Goal: Task Accomplishment & Management: Complete application form

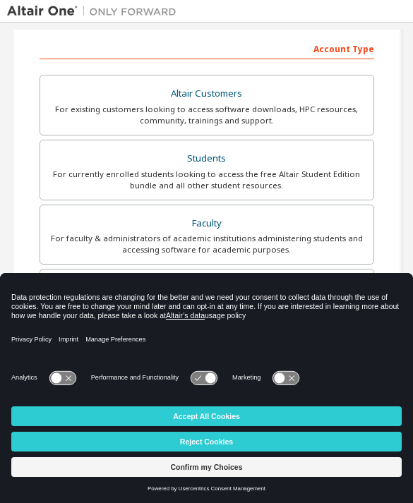
scroll to position [221, 0]
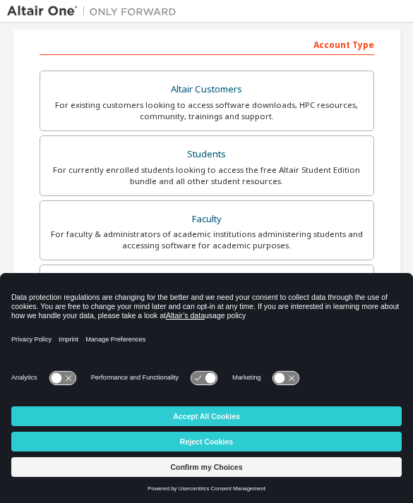
click at [295, 164] on div "For currently enrolled students looking to access the free Altair Student Editi…" at bounding box center [207, 175] width 316 height 23
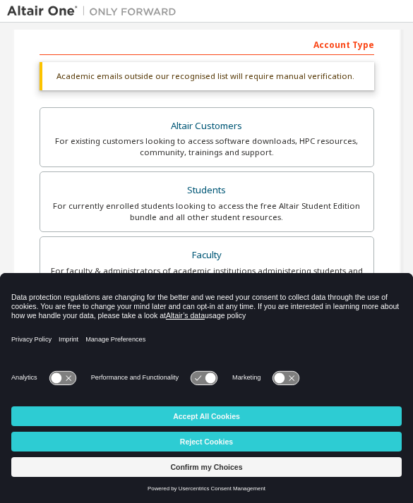
click at [274, 415] on button "Accept All Cookies" at bounding box center [206, 416] width 390 height 20
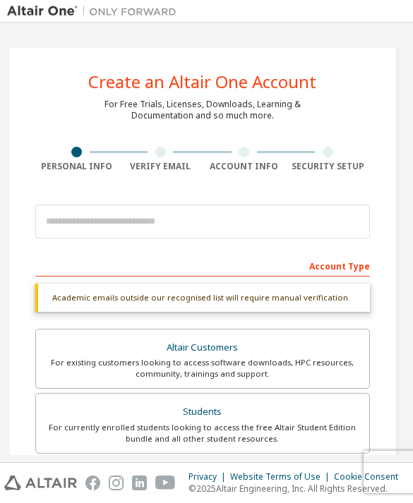
scroll to position [0, 4]
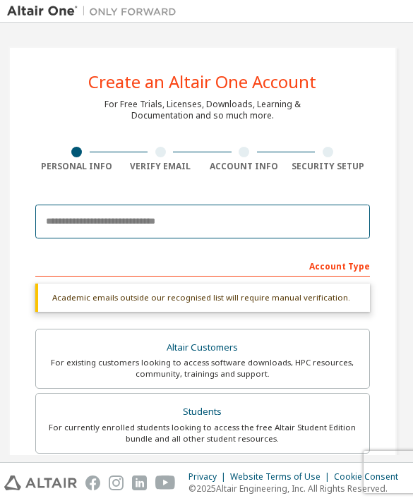
click at [334, 224] on input "email" at bounding box center [202, 222] width 334 height 34
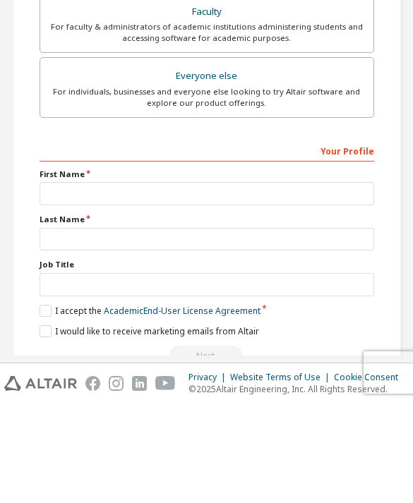
scroll to position [329, 0]
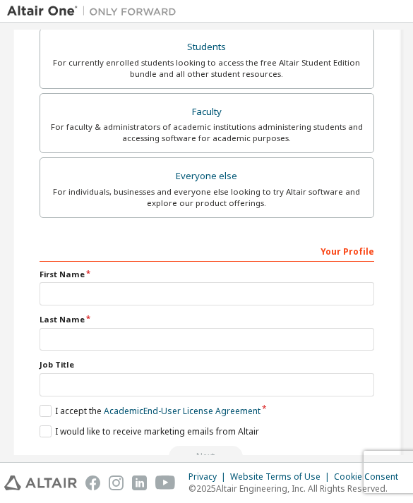
type input "**********"
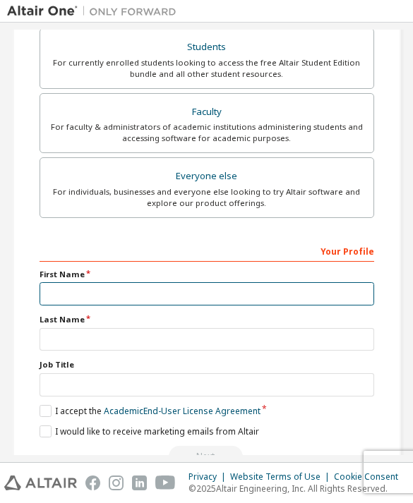
click at [85, 282] on input "text" at bounding box center [206, 293] width 334 height 23
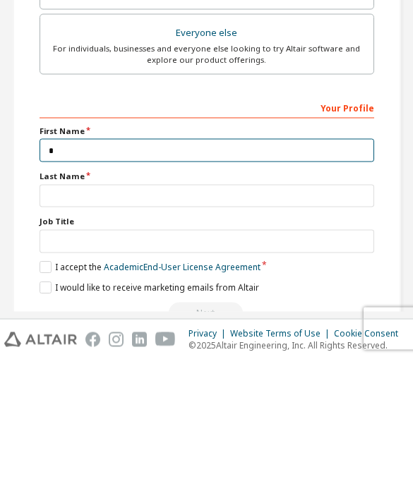
scroll to position [326, 0]
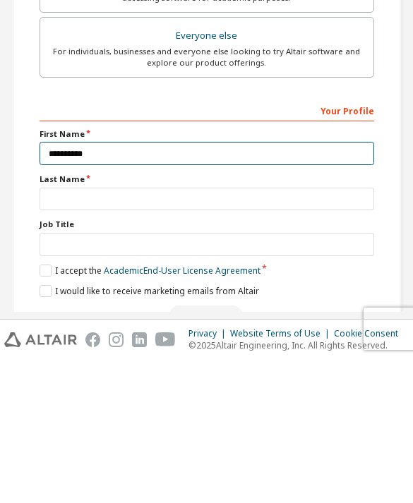
type input "*********"
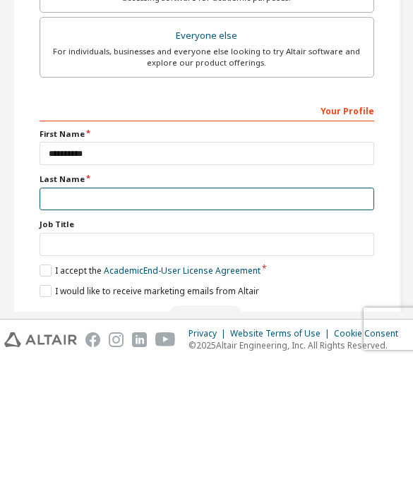
click at [114, 331] on input "text" at bounding box center [206, 342] width 334 height 23
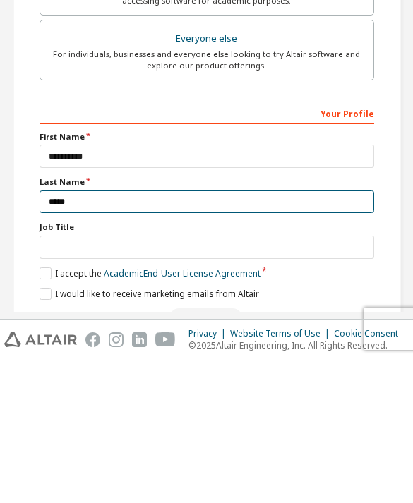
type input "*****"
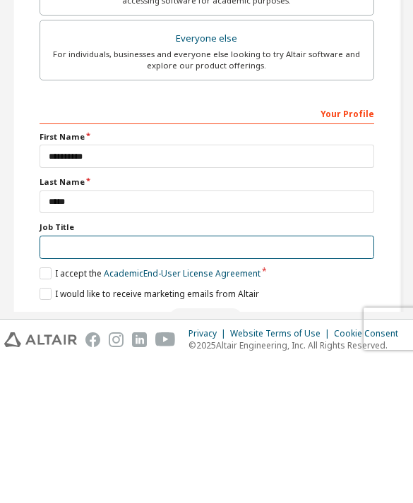
click at [142, 379] on input "text" at bounding box center [206, 390] width 334 height 23
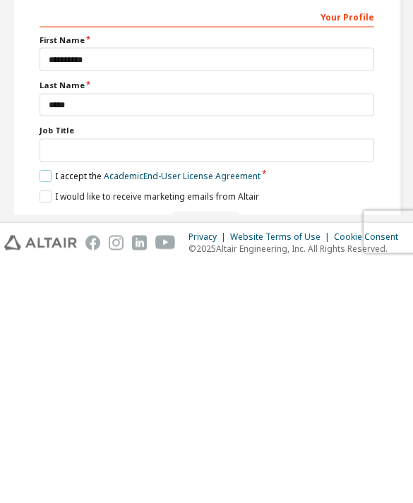
click at [42, 410] on label "I accept the Academic End-User License Agreement" at bounding box center [149, 416] width 221 height 12
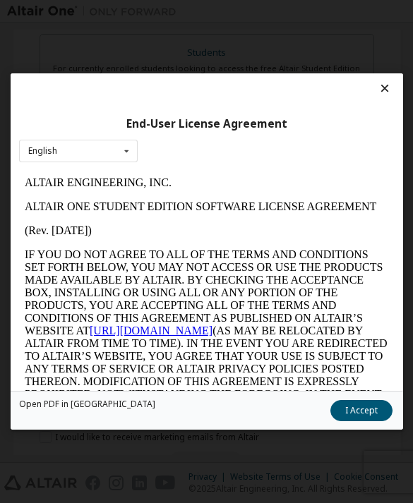
scroll to position [0, 0]
click at [56, 139] on div "English English" at bounding box center [78, 150] width 118 height 23
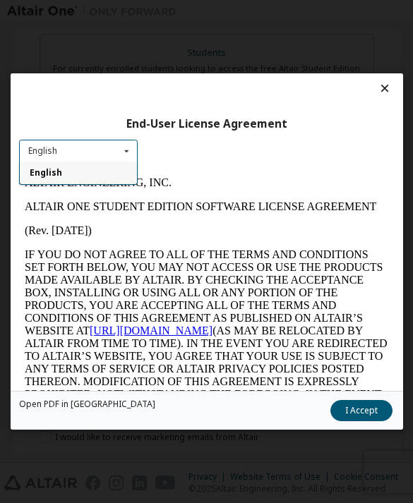
click at [51, 162] on div "English" at bounding box center [78, 173] width 117 height 23
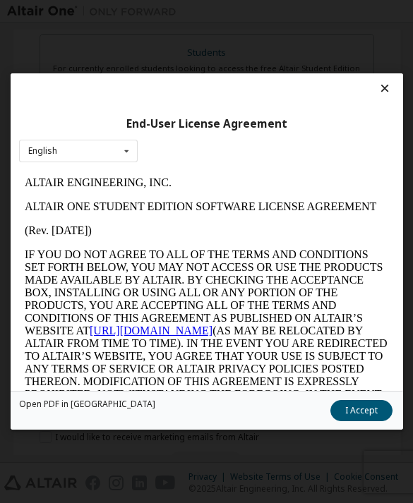
click at [374, 421] on button "I Accept" at bounding box center [360, 410] width 62 height 21
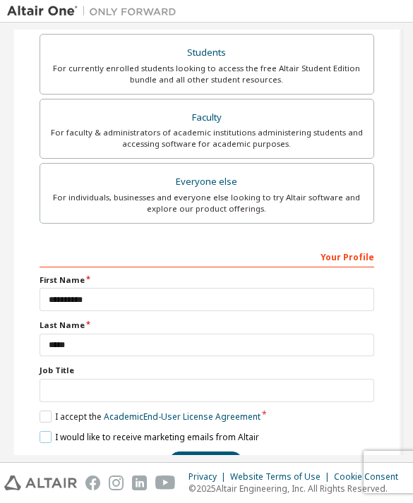
click at [54, 431] on label "I would like to receive marketing emails from Altair" at bounding box center [148, 437] width 219 height 12
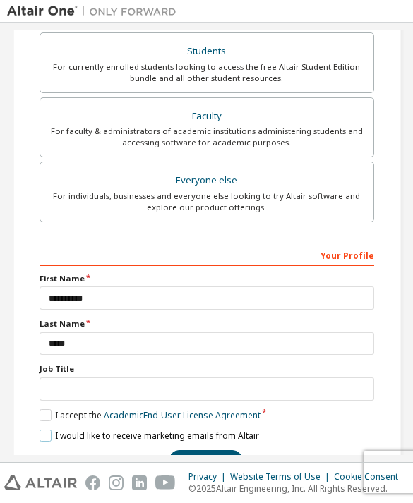
scroll to position [323, 0]
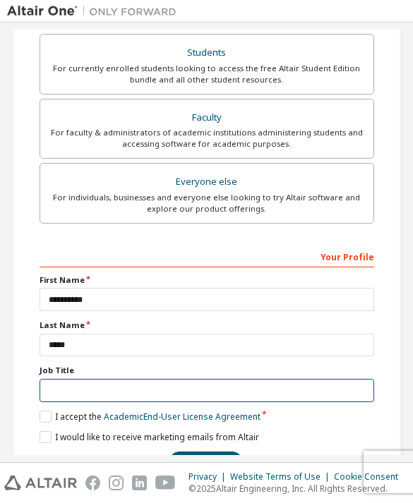
click at [90, 379] on input "text" at bounding box center [206, 390] width 334 height 23
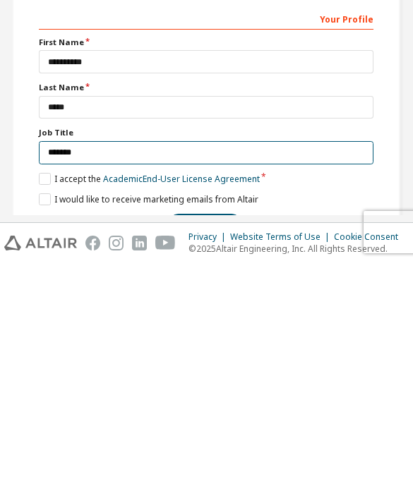
scroll to position [320, 1]
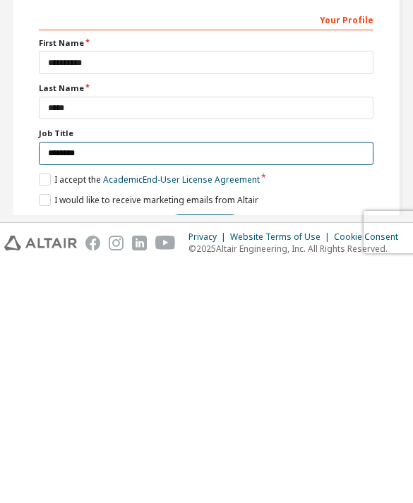
type input "********"
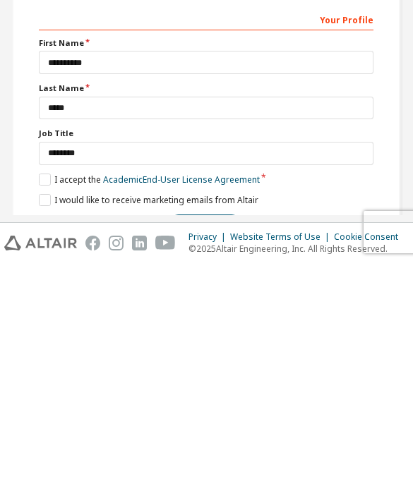
click at [218, 454] on button "Next" at bounding box center [205, 464] width 74 height 21
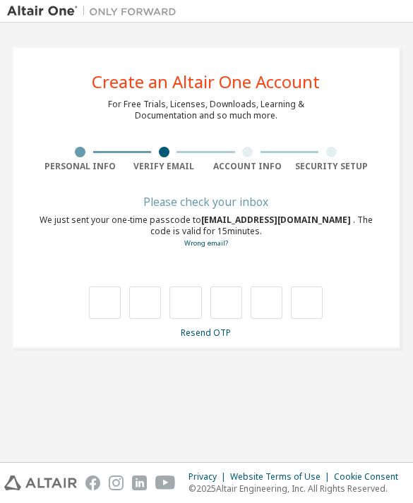
scroll to position [0, 0]
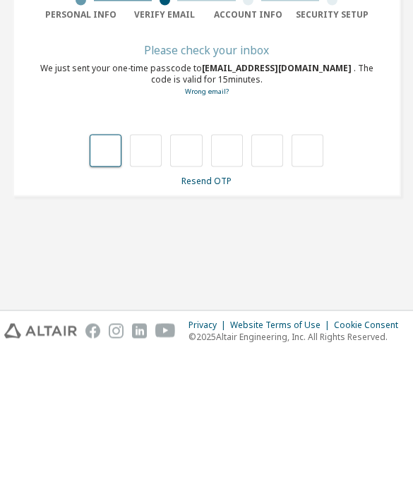
type input "*"
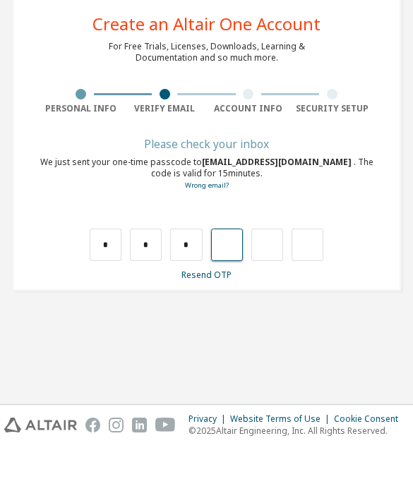
type input "*"
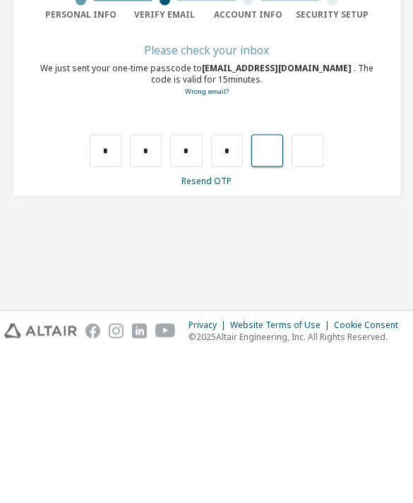
type input "*"
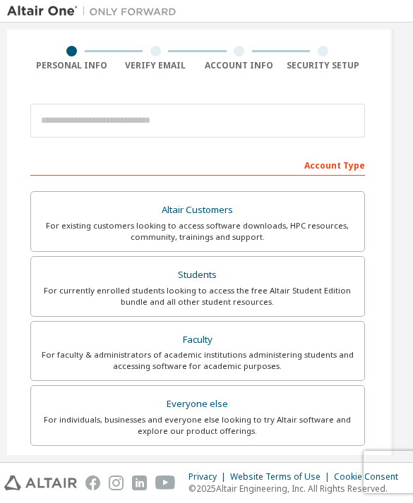
scroll to position [96, 9]
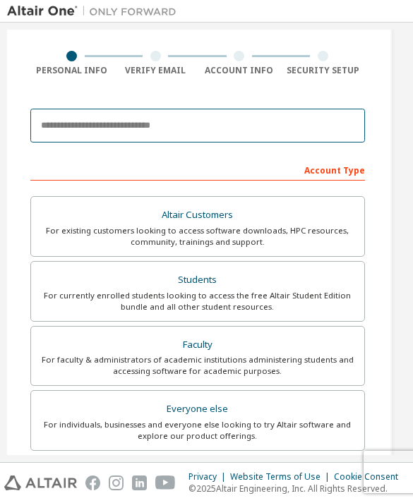
click at [112, 109] on input "email" at bounding box center [197, 126] width 334 height 34
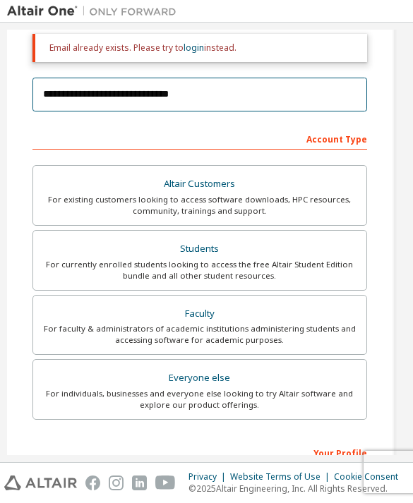
scroll to position [172, 8]
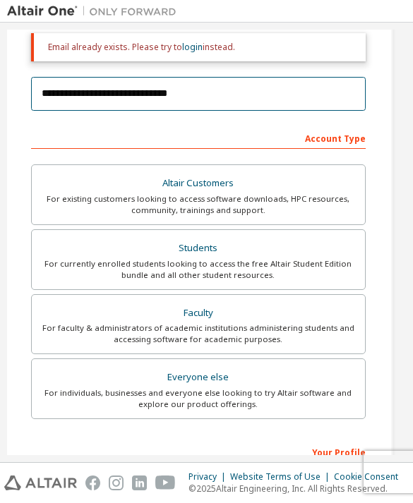
type input "**********"
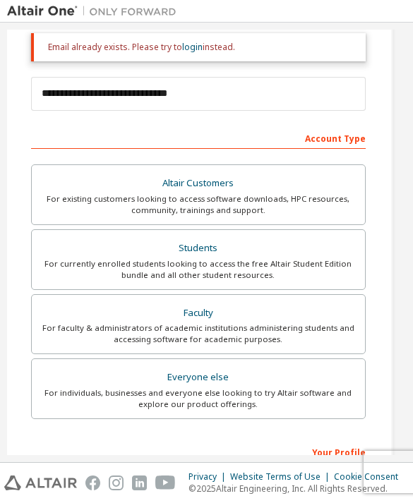
click at [308, 238] on div "Students" at bounding box center [198, 248] width 316 height 20
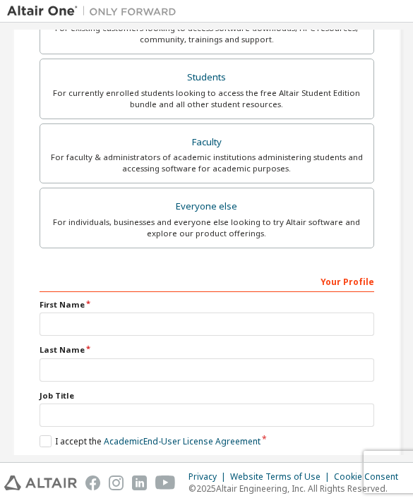
scroll to position [347, 0]
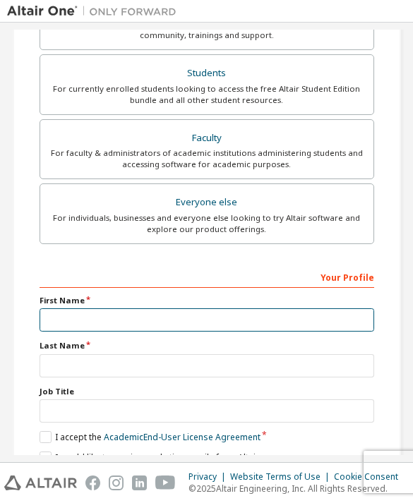
click at [290, 308] on input "text" at bounding box center [206, 319] width 334 height 23
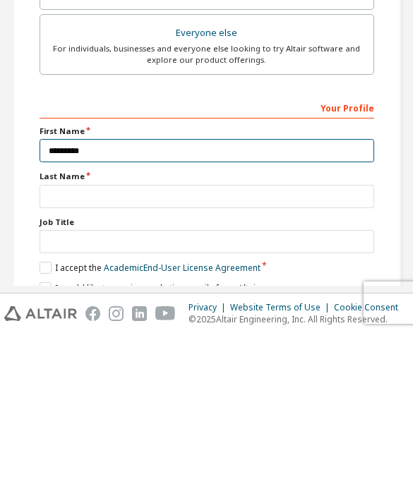
type input "*********"
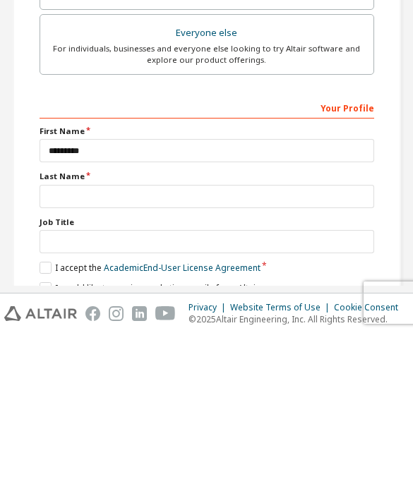
click at [263, 386] on label "Job Title" at bounding box center [206, 391] width 334 height 11
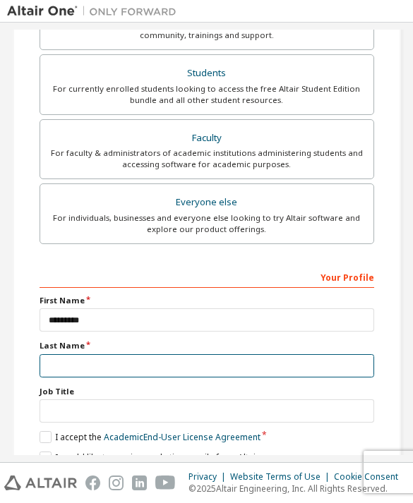
click at [205, 354] on input "text" at bounding box center [206, 365] width 334 height 23
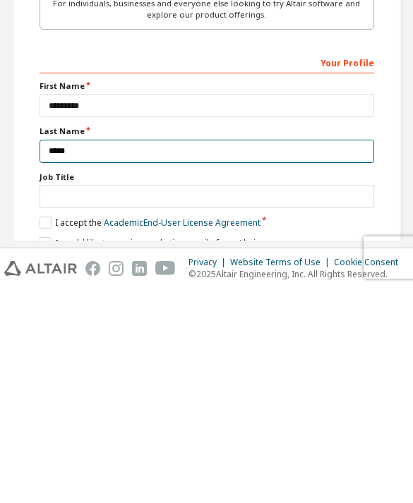
type input "*****"
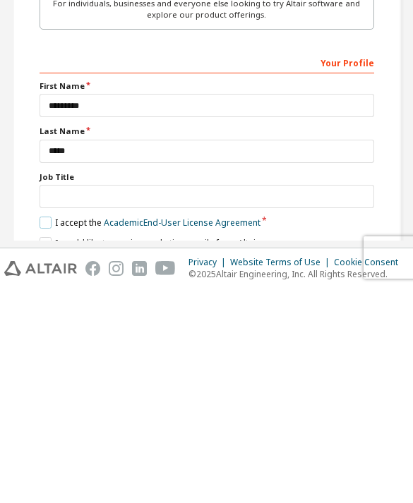
click at [121, 431] on link "Academic End-User License Agreement" at bounding box center [182, 437] width 157 height 12
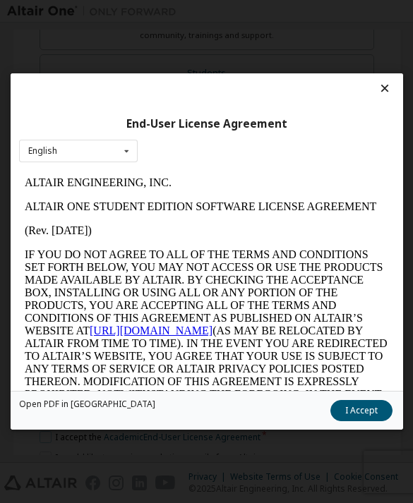
scroll to position [0, 0]
click at [376, 421] on button "I Accept" at bounding box center [360, 410] width 62 height 21
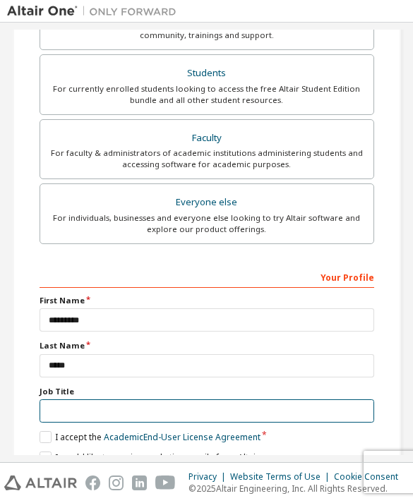
click at [209, 399] on input "text" at bounding box center [206, 410] width 334 height 23
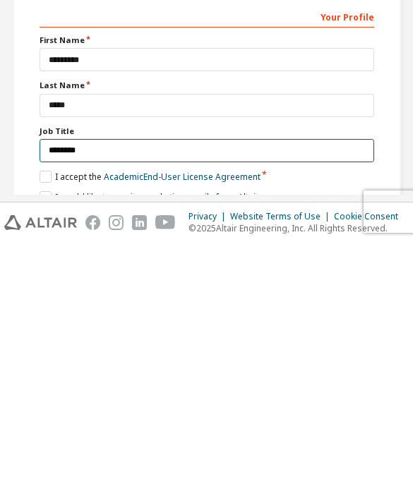
type input "********"
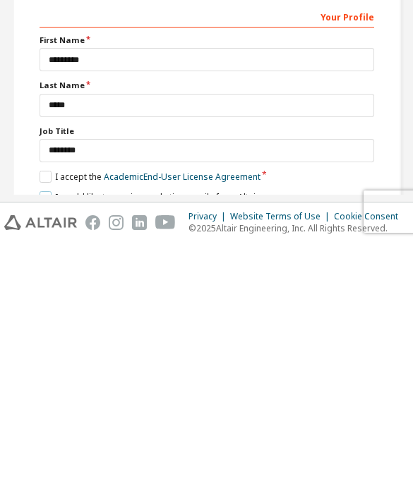
click at [51, 451] on label "I would like to receive marketing emails from Altair" at bounding box center [148, 457] width 219 height 12
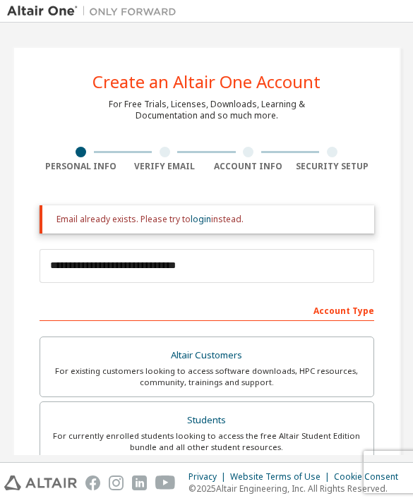
scroll to position [-13, 0]
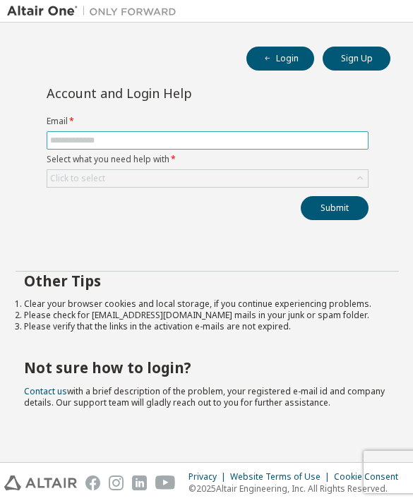
click at [93, 137] on input "text" at bounding box center [207, 140] width 315 height 11
type input "**********"
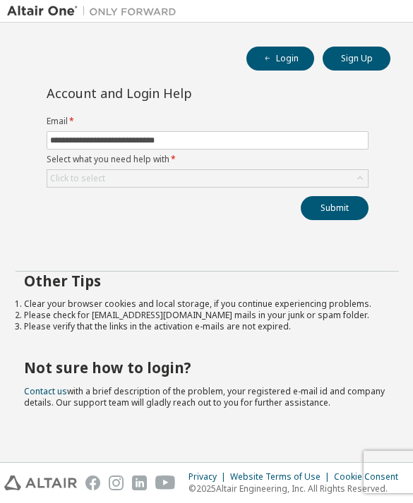
click at [92, 176] on div "Click to select" at bounding box center [77, 178] width 55 height 11
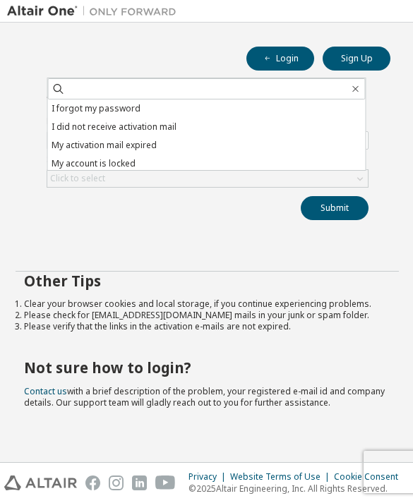
click at [78, 106] on li "I forgot my password" at bounding box center [206, 108] width 317 height 18
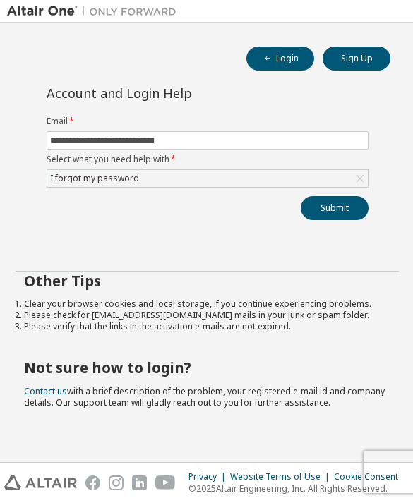
click at [321, 212] on button "Submit" at bounding box center [334, 208] width 68 height 24
click at [335, 219] on button "Submit" at bounding box center [334, 208] width 68 height 24
